Goal: Information Seeking & Learning: Check status

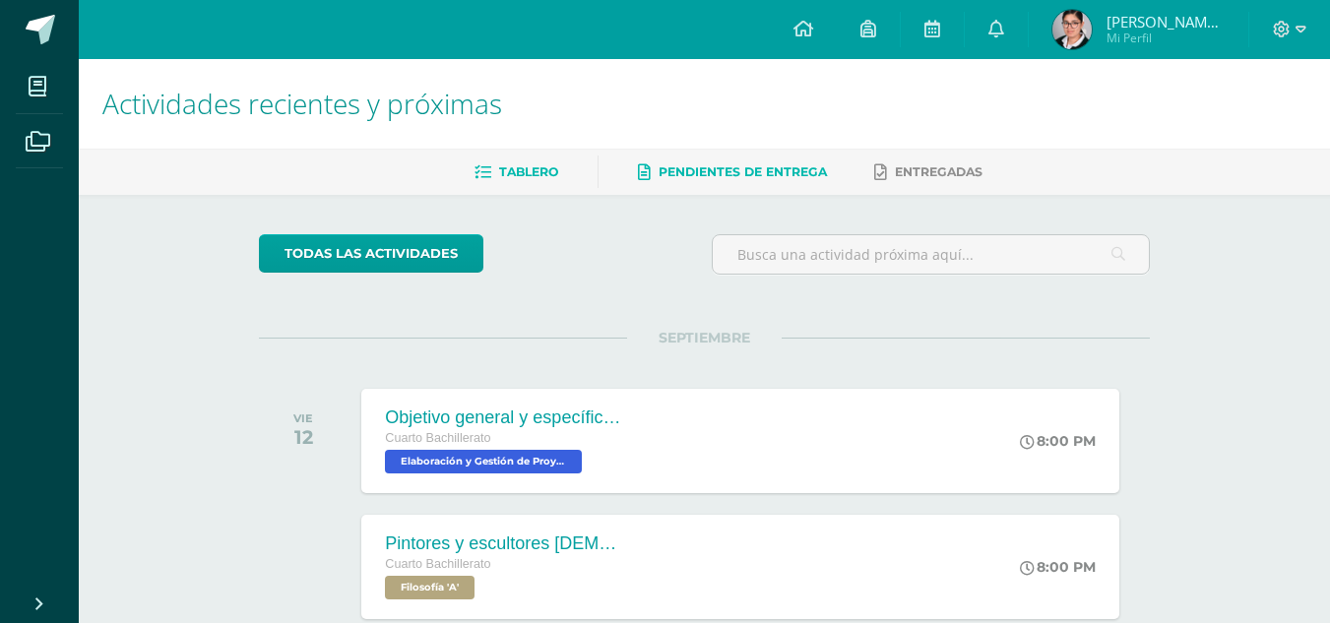
click at [783, 173] on span "Pendientes de entrega" at bounding box center [742, 171] width 168 height 15
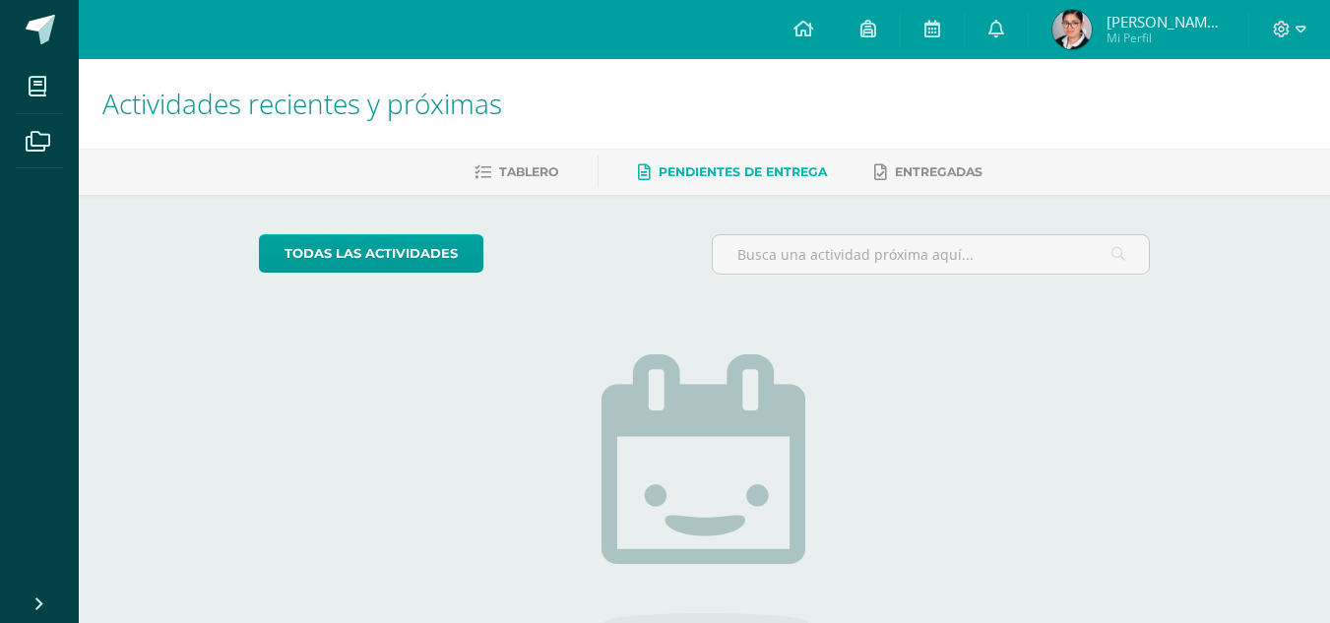
click at [1133, 38] on span "Mi Perfil" at bounding box center [1165, 38] width 118 height 17
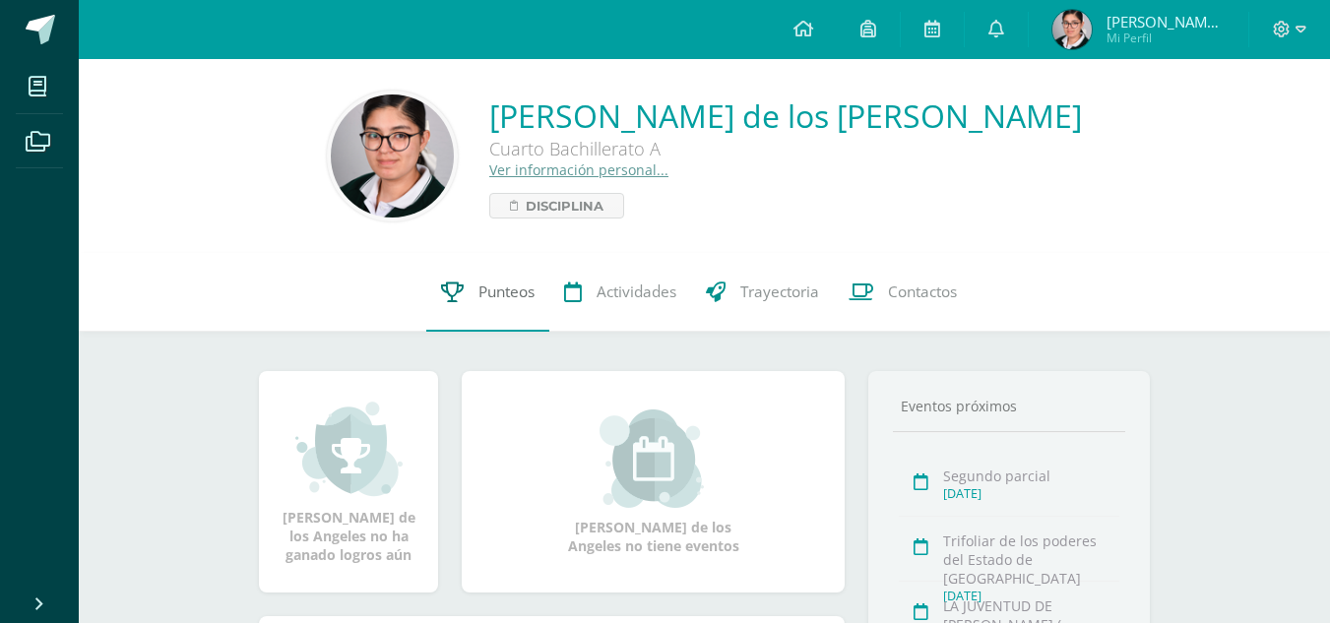
click at [516, 283] on span "Punteos" at bounding box center [506, 291] width 56 height 21
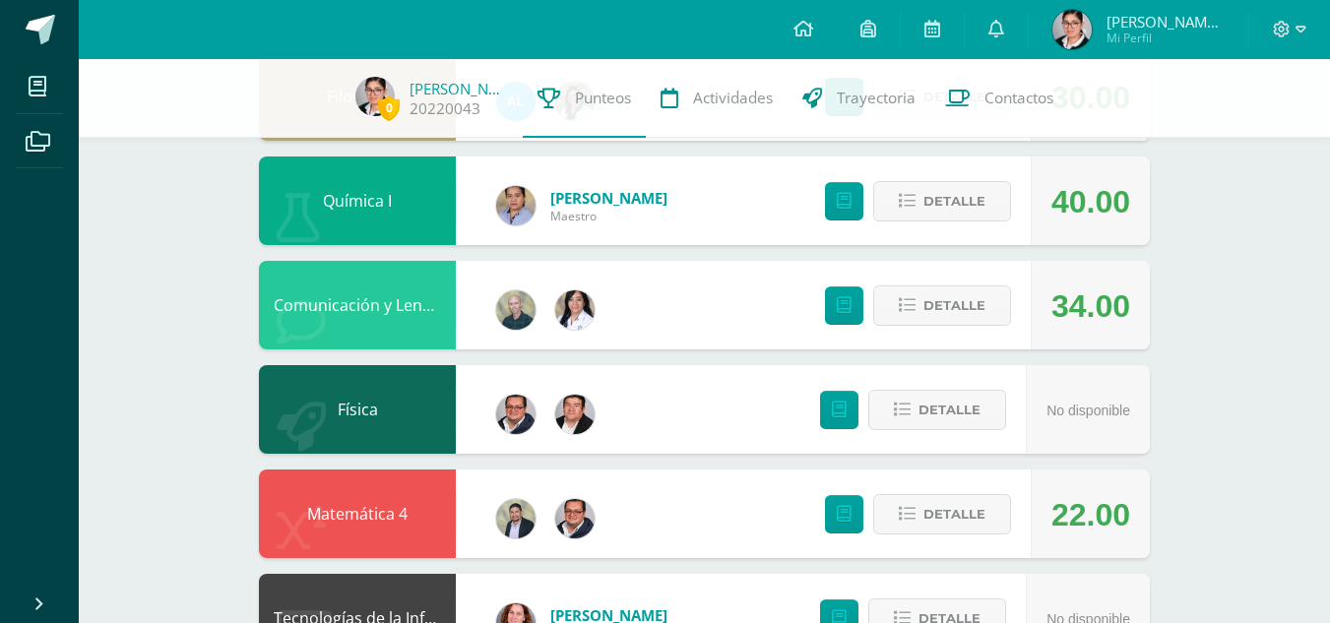
scroll to position [962, 0]
